Goal: Feedback & Contribution: Leave review/rating

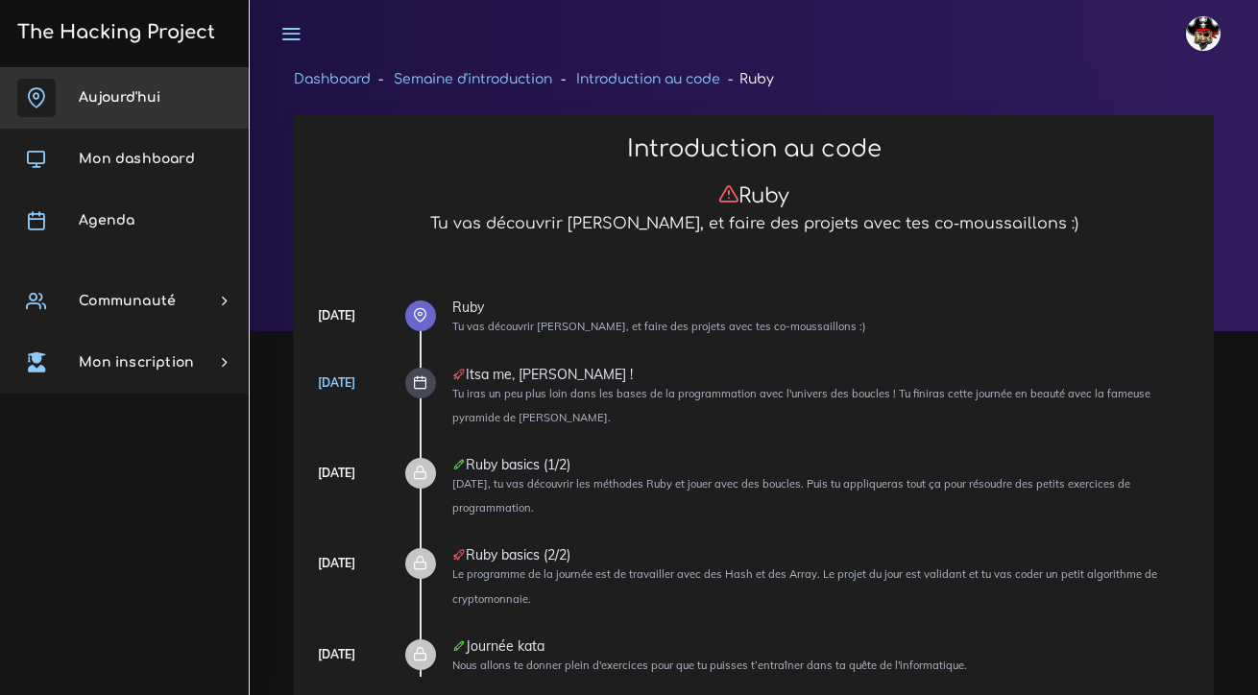
scroll to position [29104, 0]
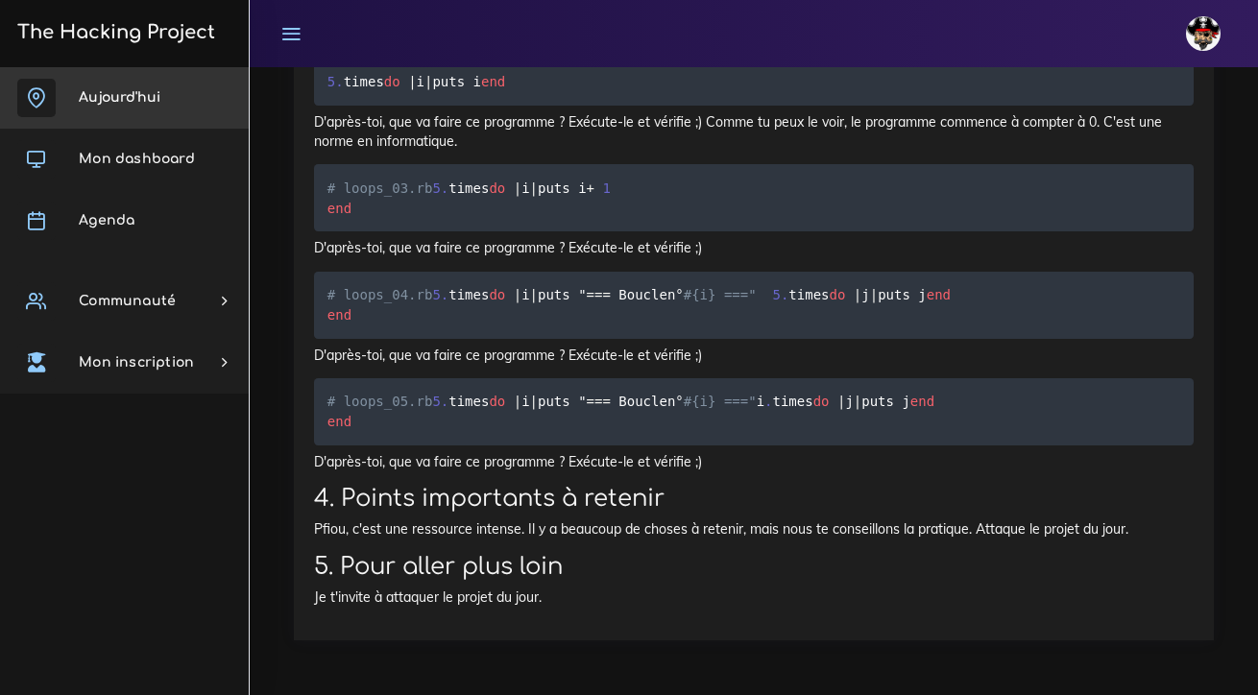
click at [153, 94] on span "Aujourd'hui" at bounding box center [120, 97] width 82 height 14
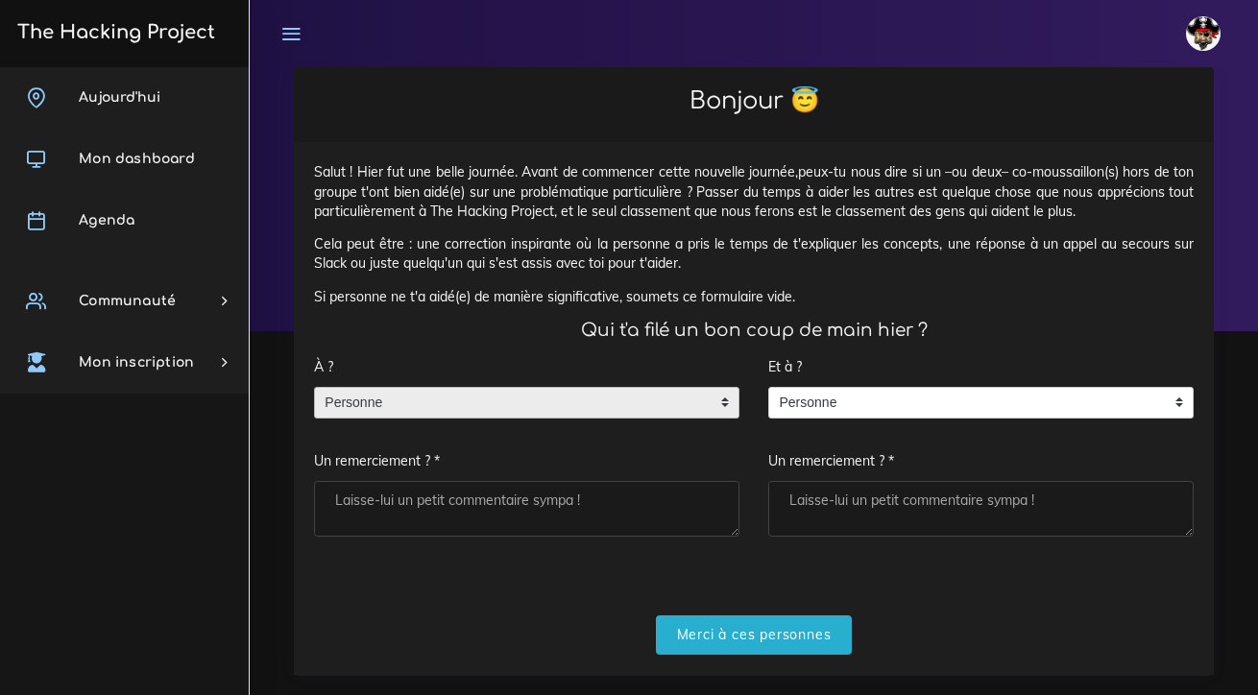
click at [591, 404] on span "Personne" at bounding box center [512, 403] width 395 height 31
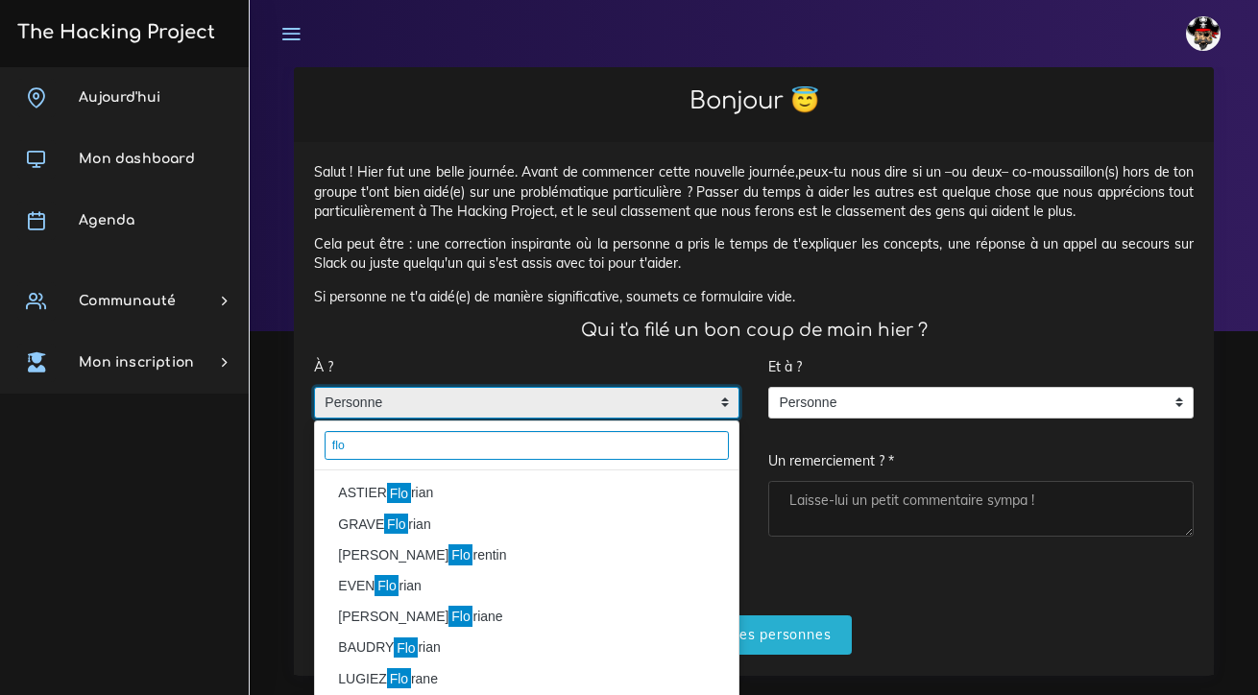
type input "flo"
click at [433, 491] on li "[PERSON_NAME]" at bounding box center [526, 493] width 423 height 31
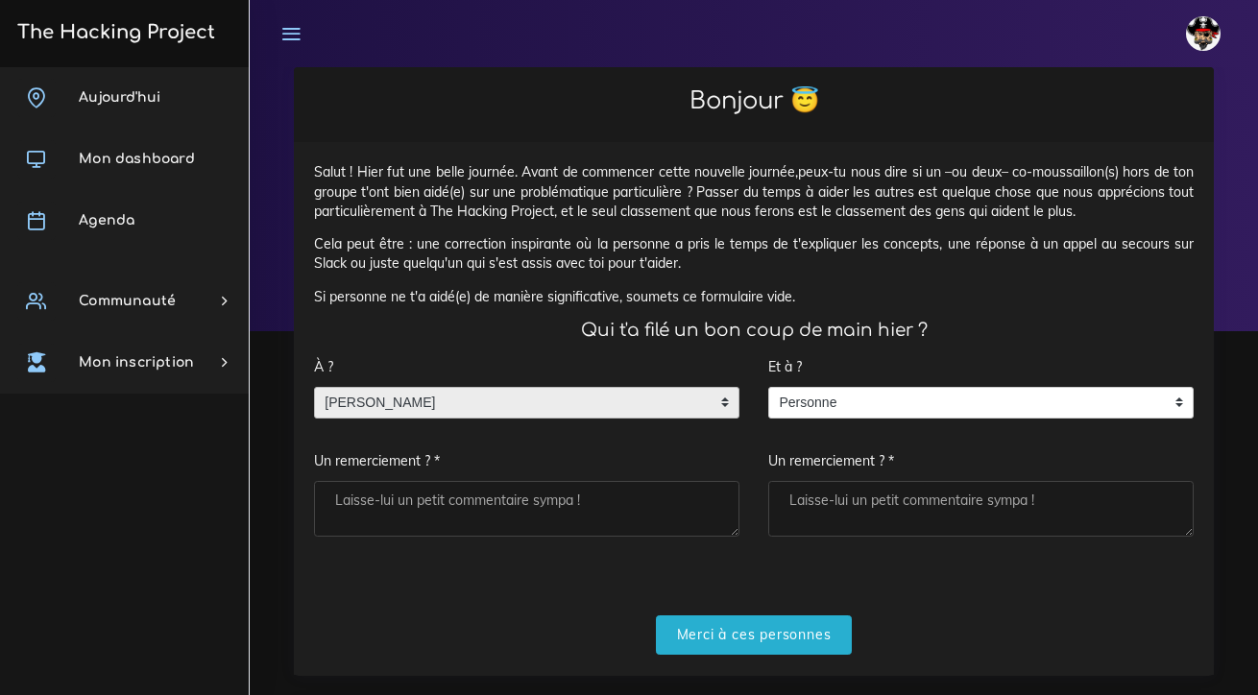
click at [422, 505] on textarea "Un remerciement ? *" at bounding box center [526, 509] width 425 height 56
type textarea "p"
click at [665, 493] on textarea "merci pour [PERSON_NAME] explication toujours très franchement,che ;)" at bounding box center [526, 509] width 425 height 56
click at [661, 497] on textarea "merci pour [PERSON_NAME] explication toujours très franchement,che ;)" at bounding box center [526, 509] width 425 height 56
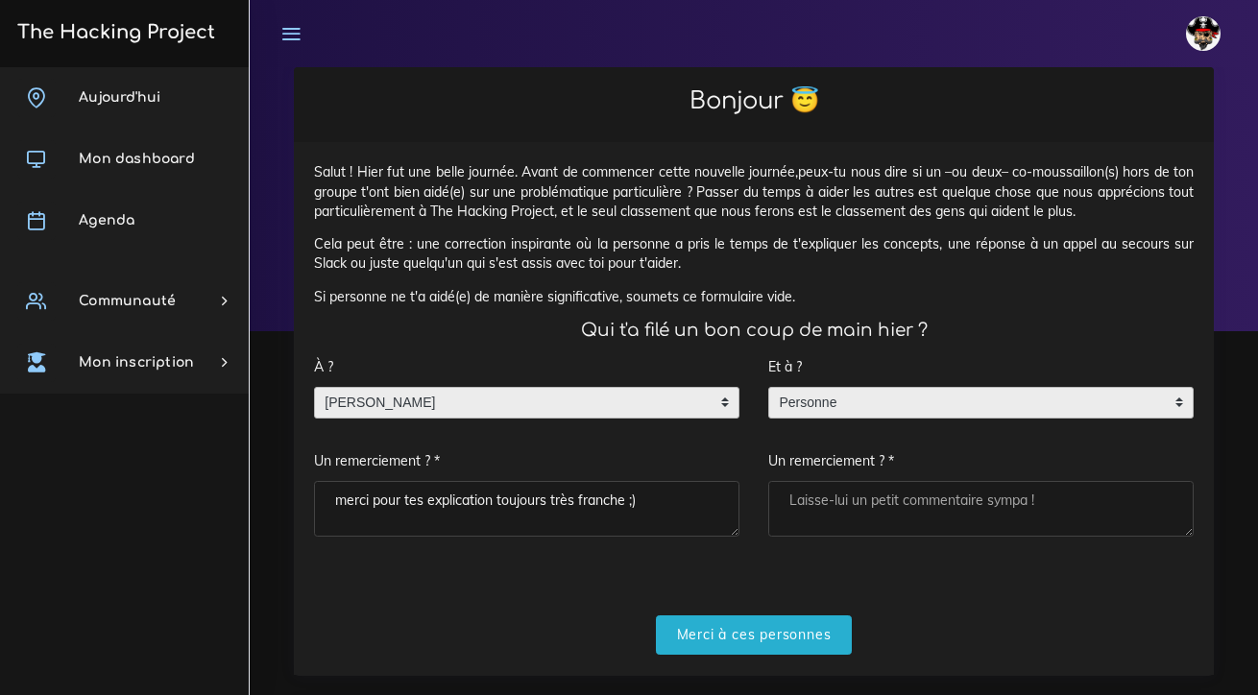
type textarea "merci pour tes explication toujours très franche ;)"
click at [824, 407] on span "Personne" at bounding box center [966, 403] width 395 height 31
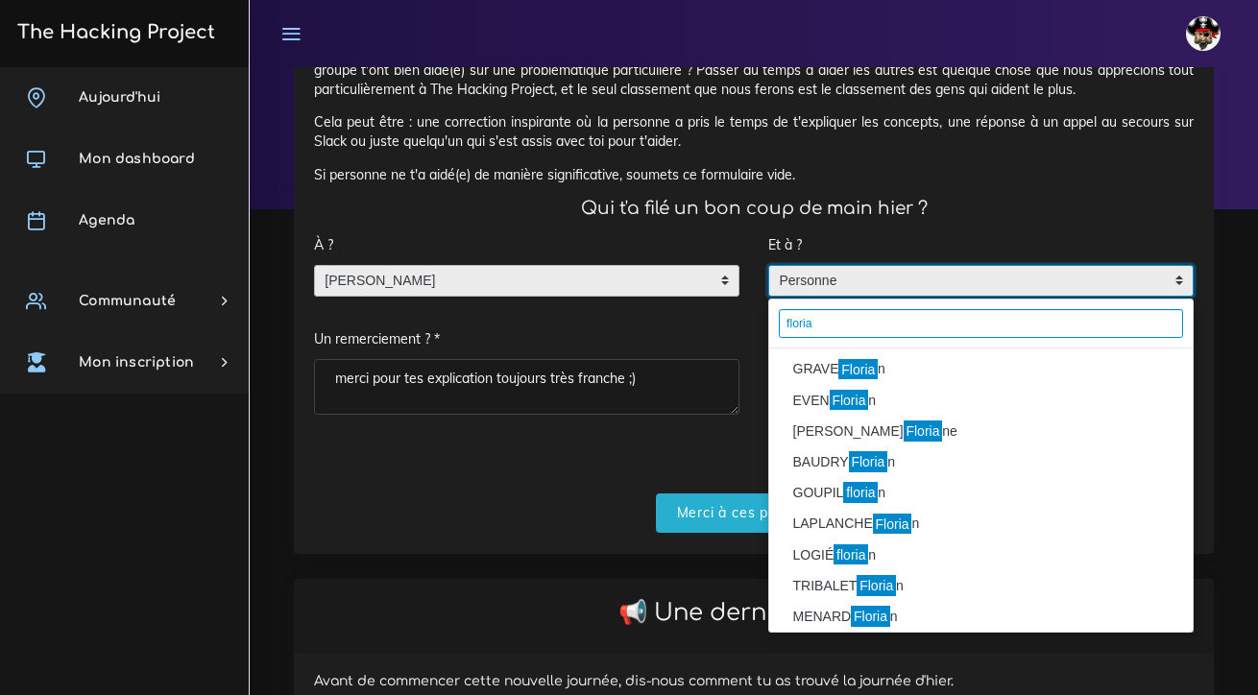
scroll to position [122, 0]
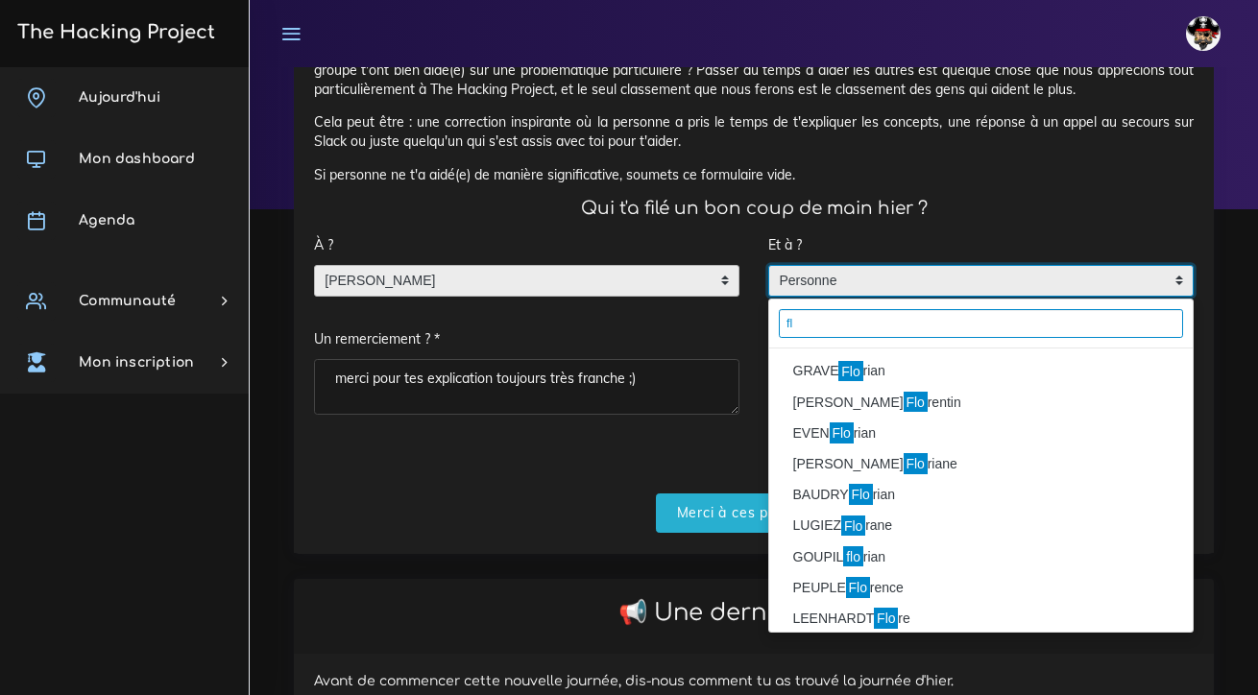
type input "f"
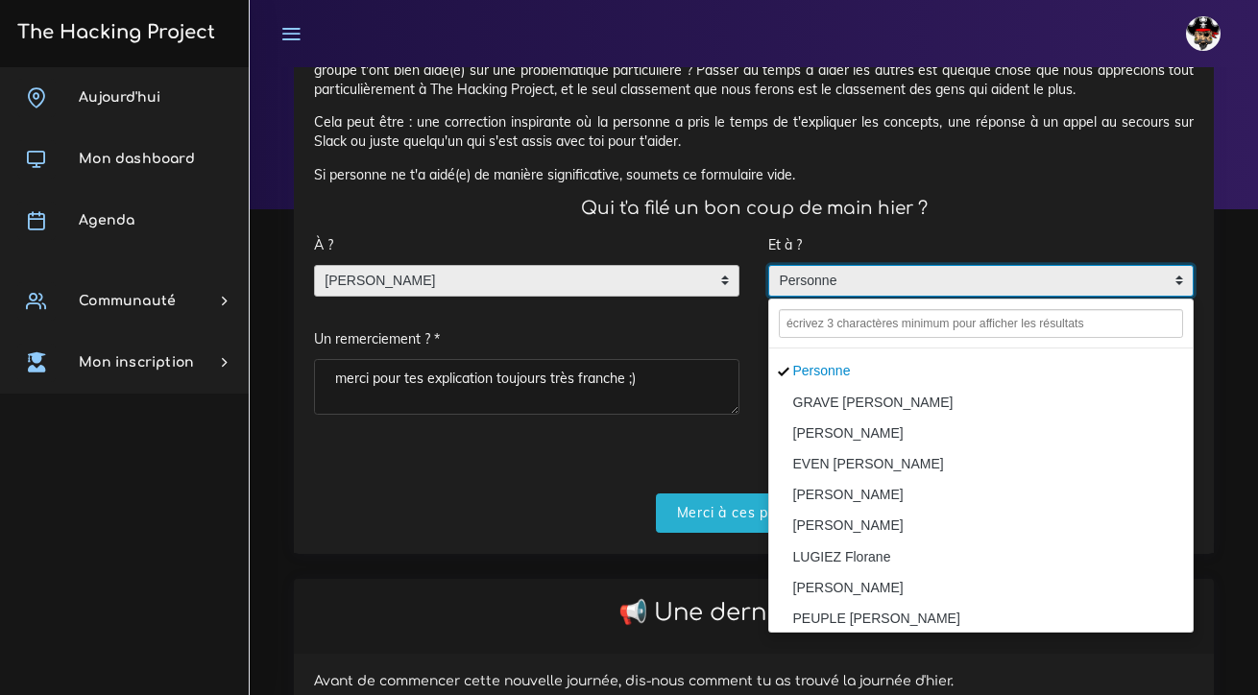
click at [706, 437] on form "À ? Personne [PERSON_NAME] [PERSON_NAME] Un remerciement ? * merci pour [PERSON…" at bounding box center [753, 379] width 879 height 306
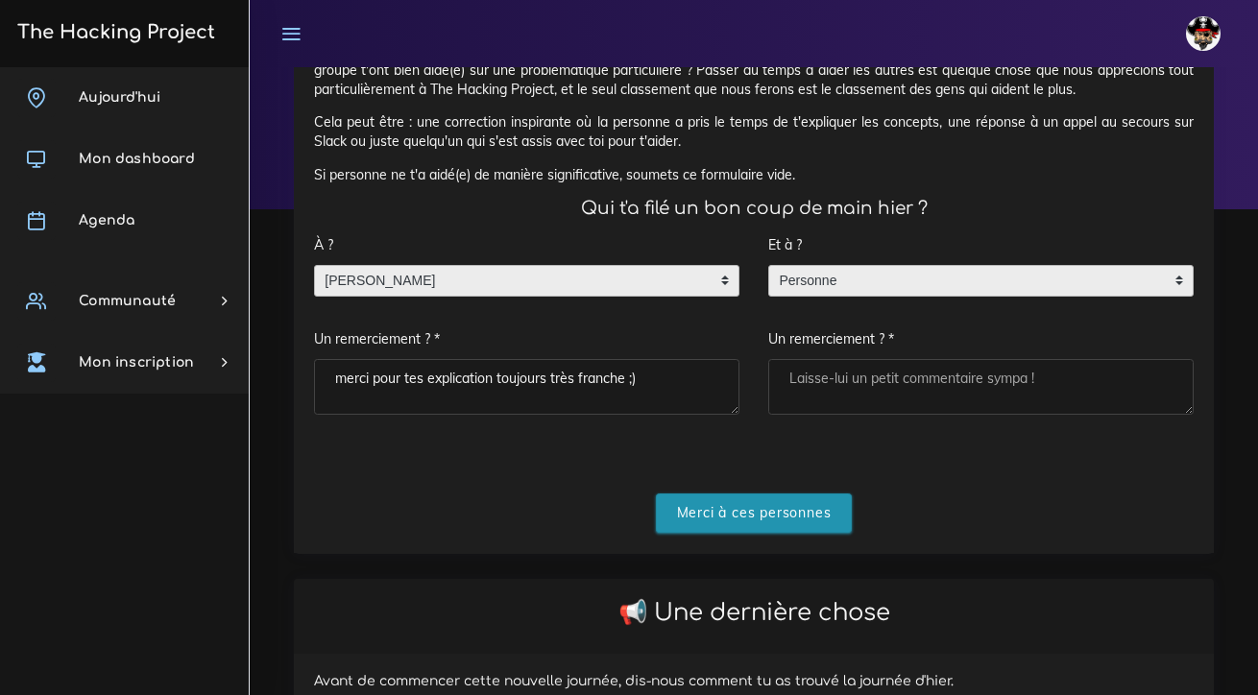
click at [730, 509] on input "Merci à ces personnes" at bounding box center [754, 512] width 197 height 39
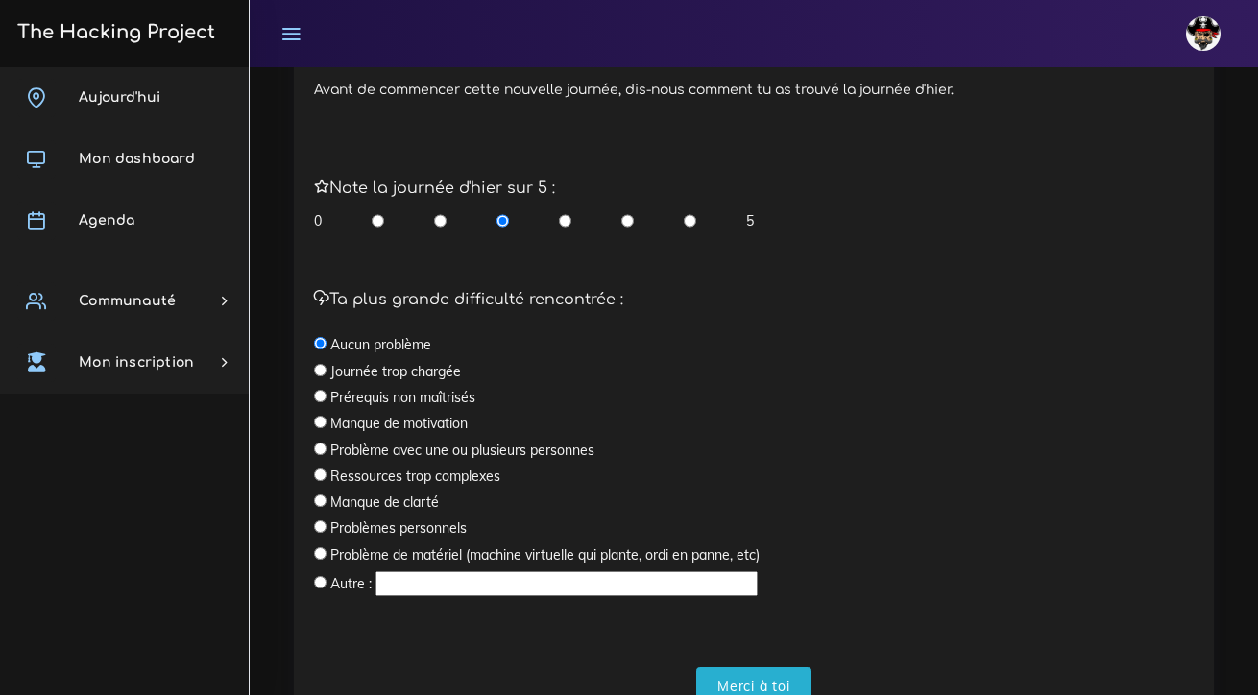
scroll to position [479, 0]
click at [689, 213] on input "radio" at bounding box center [690, 219] width 12 height 19
radio input "true"
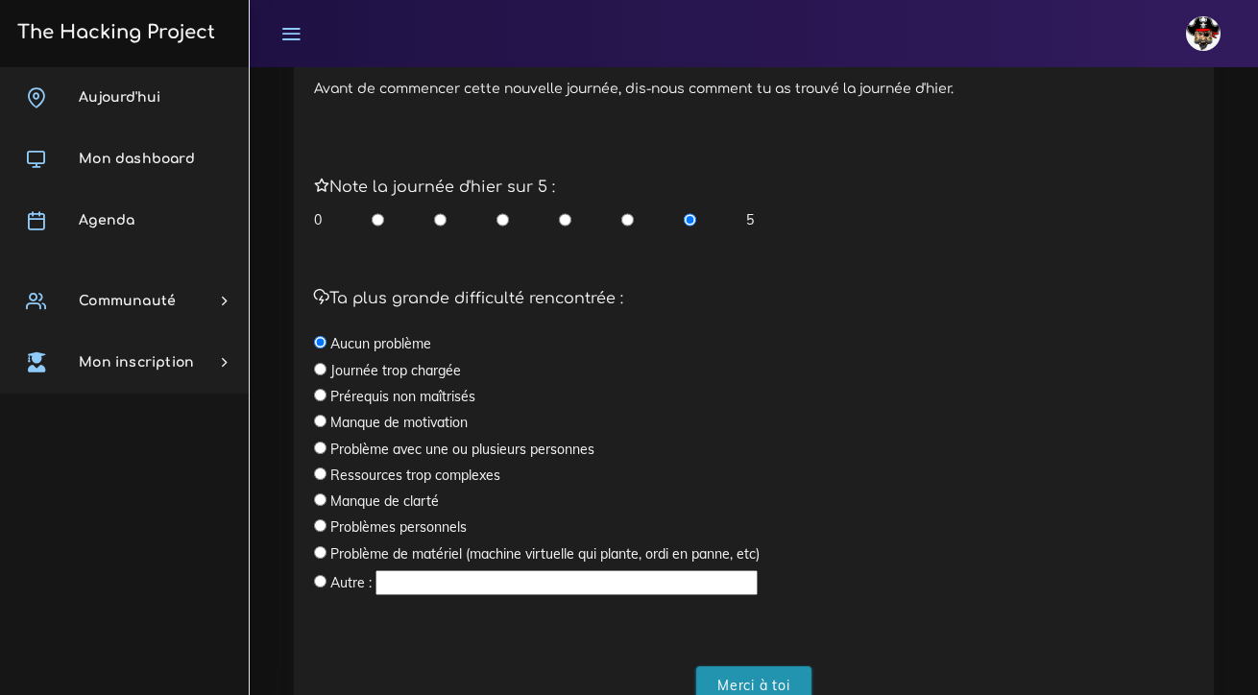
click at [762, 676] on input "Merci à toi" at bounding box center [753, 685] width 115 height 39
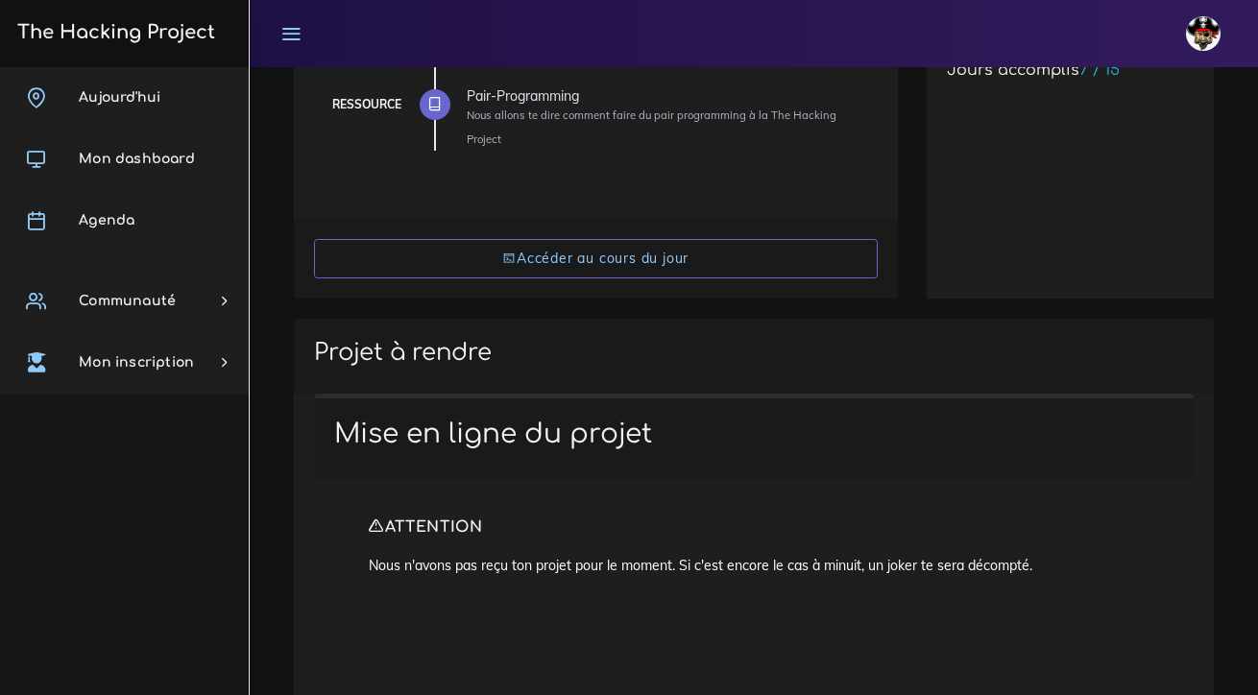
scroll to position [407, 0]
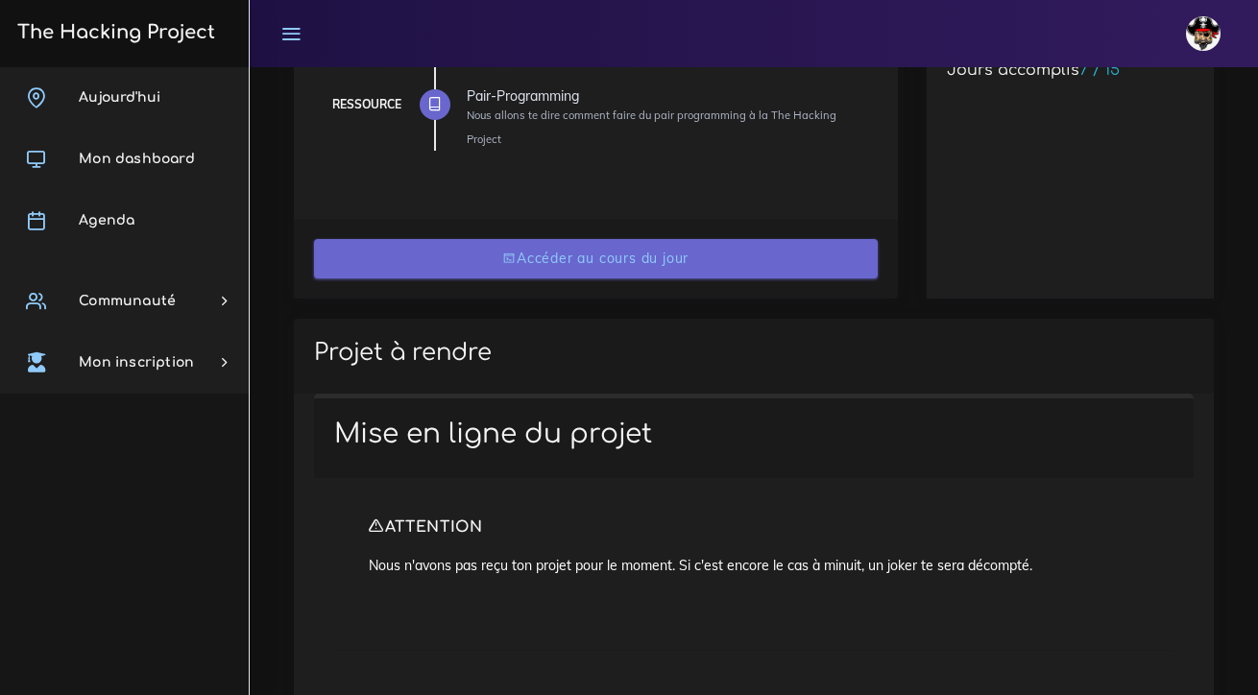
click at [703, 248] on link "Accéder au cours du jour" at bounding box center [596, 258] width 564 height 39
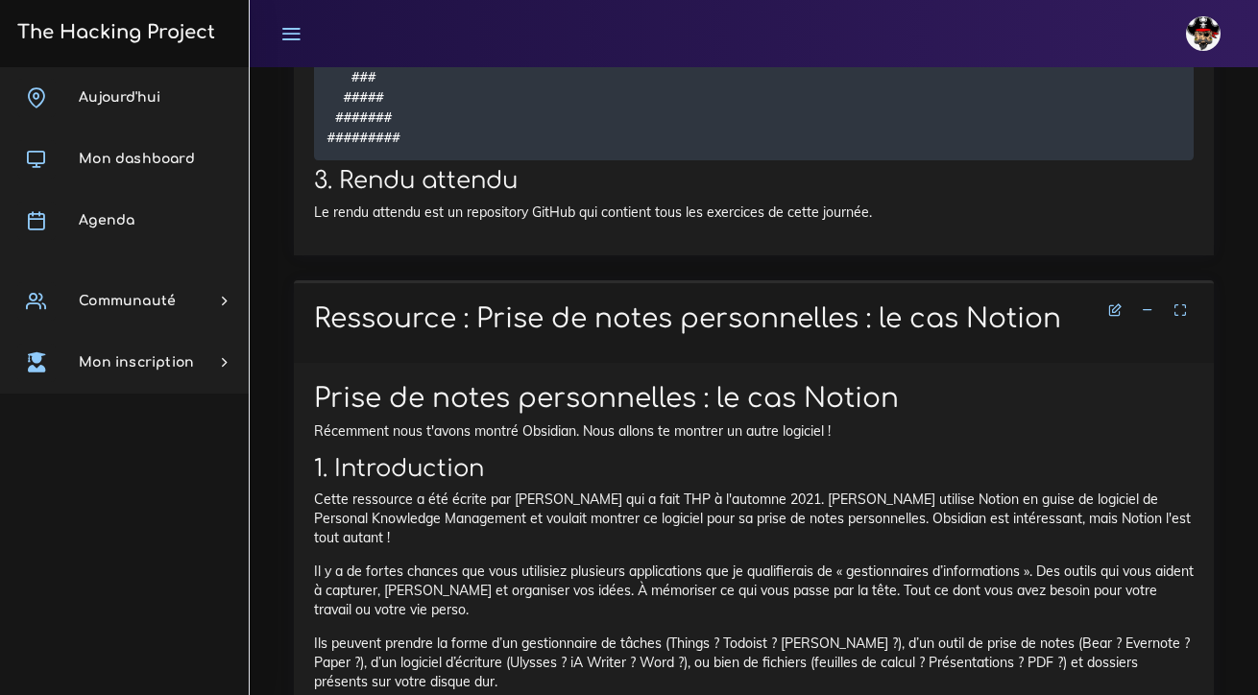
scroll to position [3160, 0]
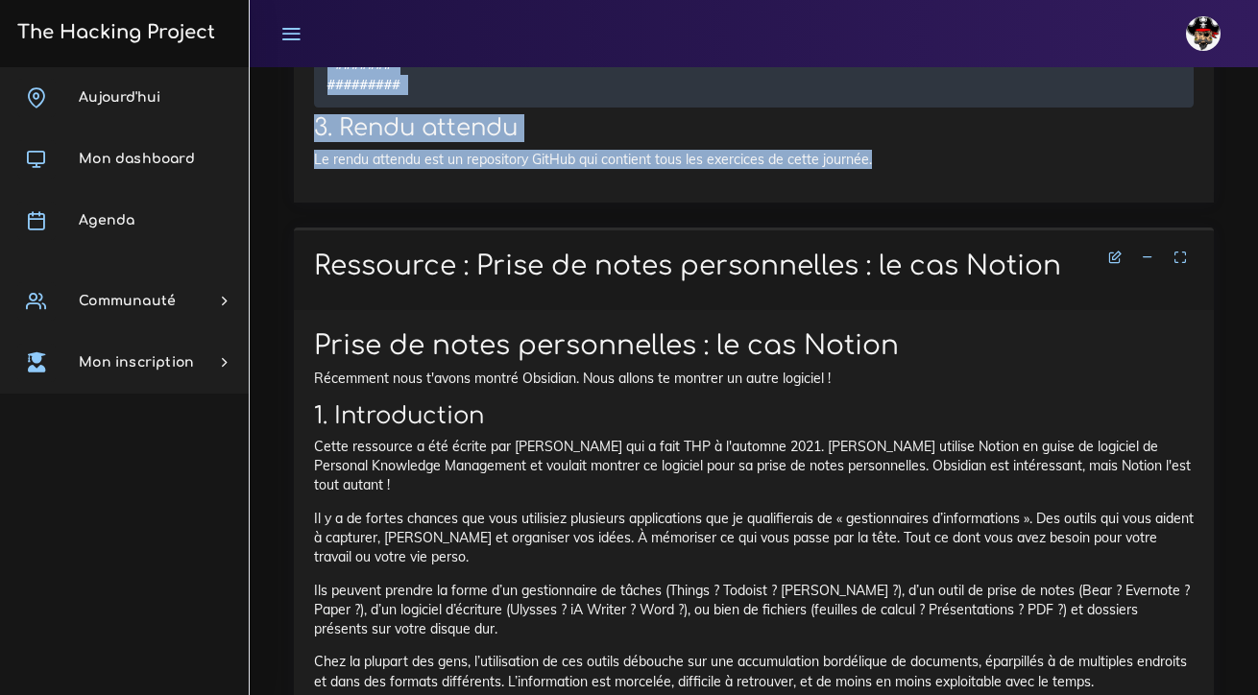
drag, startPoint x: 315, startPoint y: 122, endPoint x: 857, endPoint y: 204, distance: 548.5
copy div "Une série d'exercices en Ruby Nous allons faire une série d'exercices en Ruby 1…"
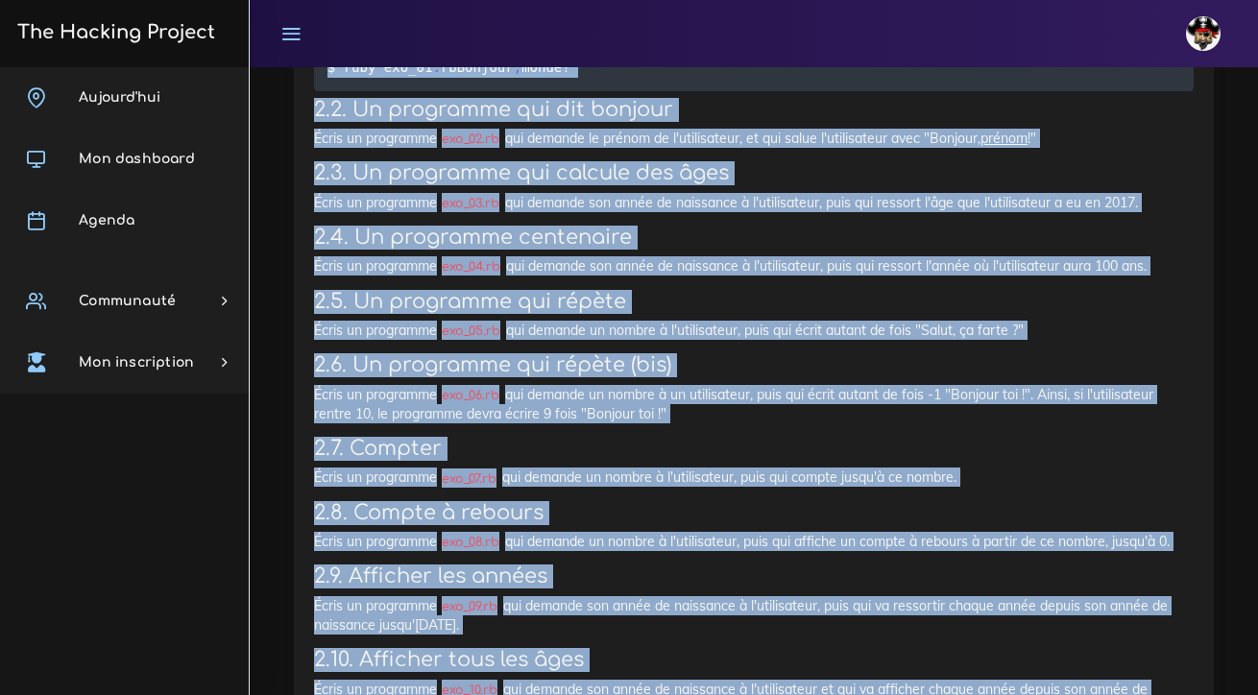
scroll to position [1179, 0]
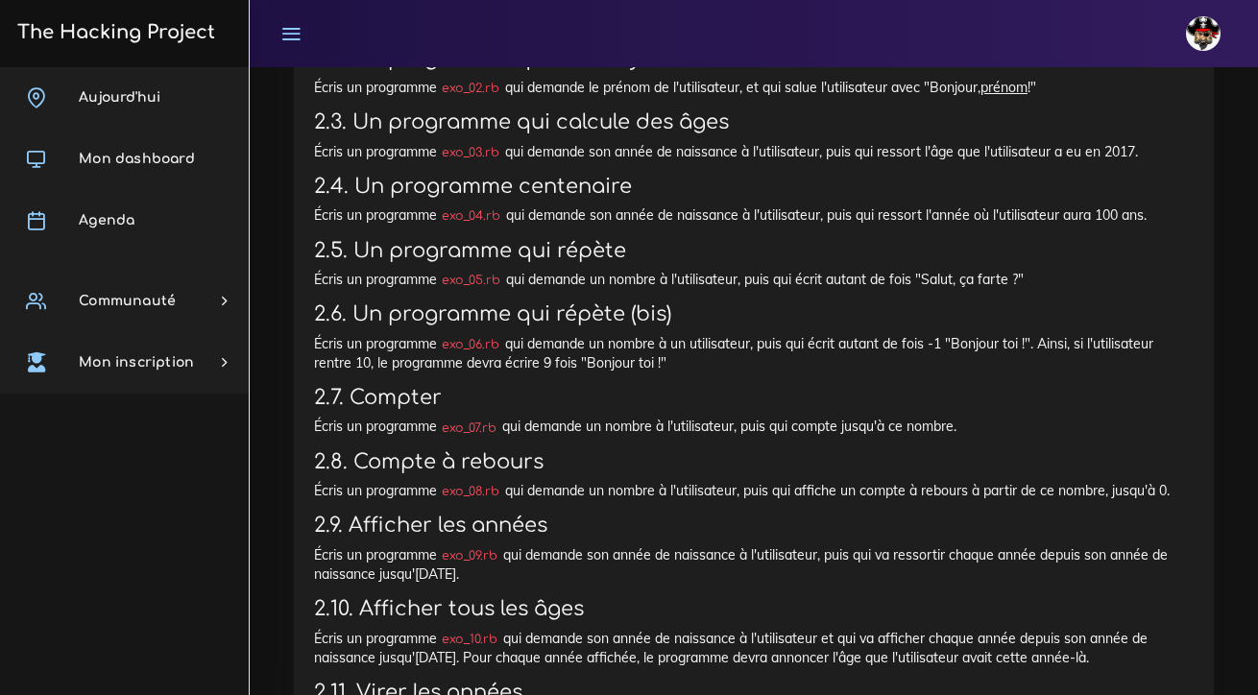
scroll to position [1244, 0]
